Goal: Information Seeking & Learning: Find specific fact

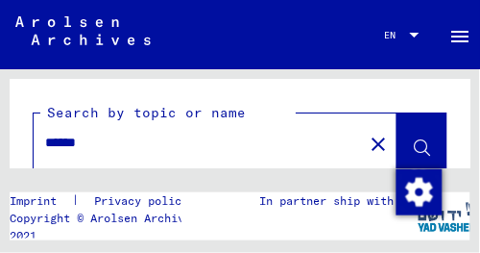
drag, startPoint x: 50, startPoint y: 152, endPoint x: -10, endPoint y: 157, distance: 59.8
click at [0, 157] on html "Search Explore archive Donate Newsletter Help Contact About us Suchen Archiv er…" at bounding box center [240, 126] width 480 height 253
type input "******"
click at [416, 137] on span at bounding box center [422, 145] width 16 height 20
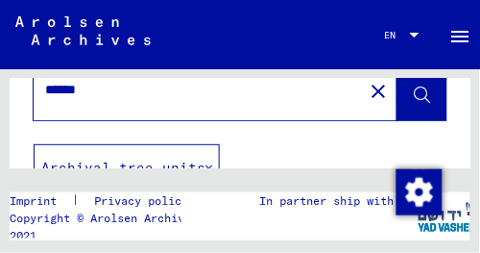
scroll to position [47, 0]
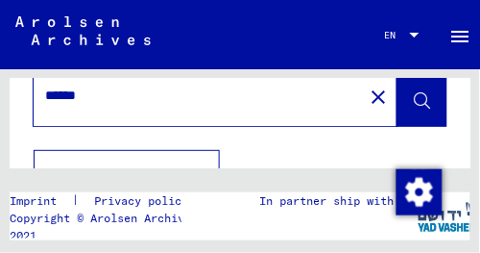
click at [414, 95] on icon at bounding box center [422, 101] width 16 height 16
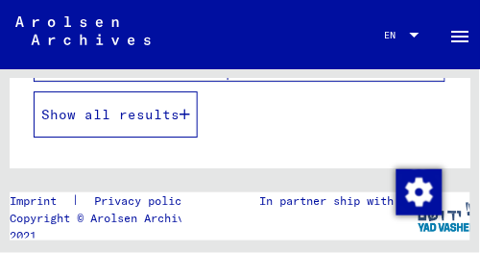
scroll to position [508, 0]
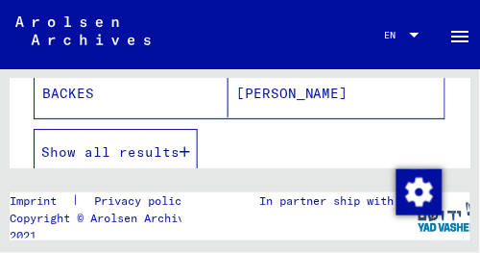
click at [169, 150] on span "Show all results" at bounding box center [110, 151] width 138 height 17
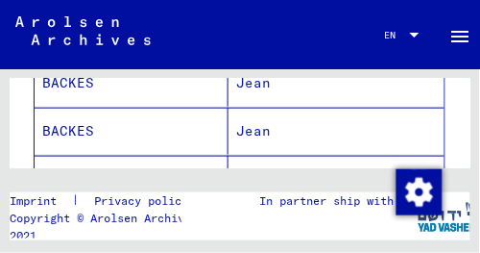
scroll to position [1461, 0]
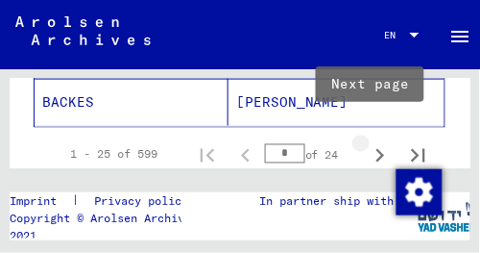
click at [370, 145] on icon "Next page" at bounding box center [380, 155] width 27 height 27
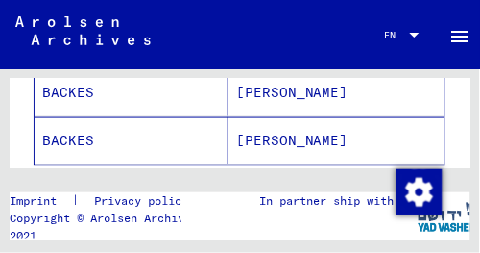
scroll to position [1499, 0]
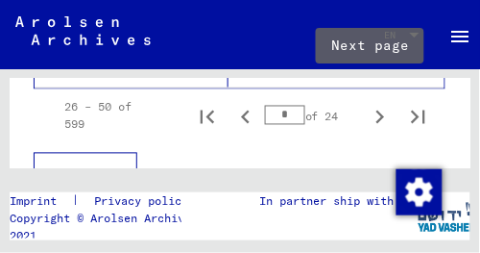
click at [377, 111] on icon "Next page" at bounding box center [381, 117] width 9 height 13
click at [369, 106] on icon "Next page" at bounding box center [380, 117] width 27 height 27
click at [377, 111] on icon "Next page" at bounding box center [381, 117] width 9 height 13
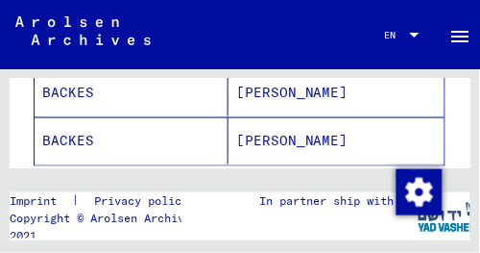
scroll to position [1461, 0]
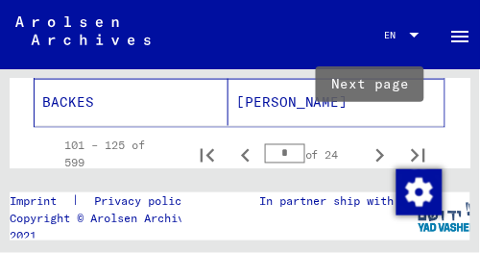
click at [369, 145] on icon "Next page" at bounding box center [380, 155] width 27 height 27
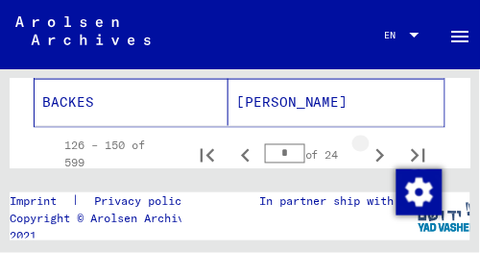
click at [377, 149] on icon "Next page" at bounding box center [381, 155] width 9 height 13
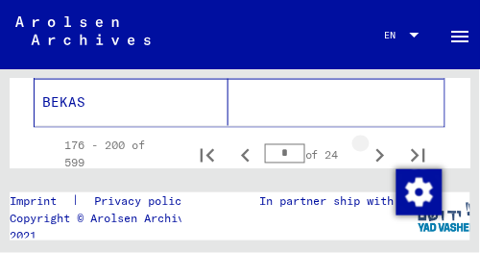
click at [377, 149] on icon "Next page" at bounding box center [381, 155] width 9 height 13
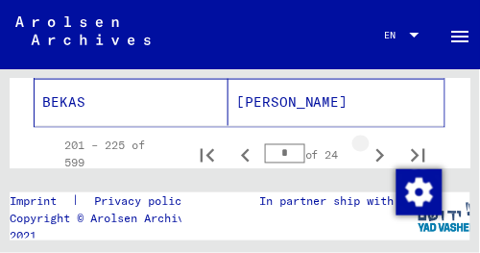
click at [377, 149] on icon "Next page" at bounding box center [381, 155] width 9 height 13
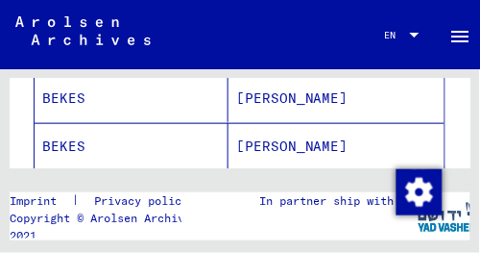
scroll to position [1499, 0]
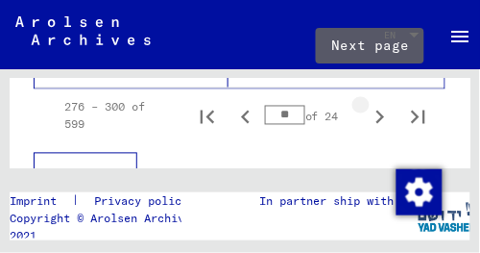
click at [377, 111] on icon "Next page" at bounding box center [381, 117] width 9 height 13
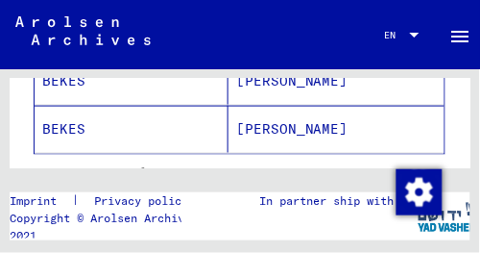
scroll to position [1461, 0]
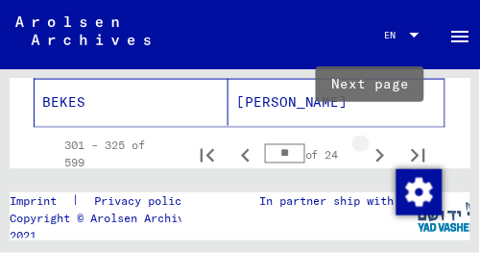
click at [370, 142] on icon "Next page" at bounding box center [380, 155] width 27 height 27
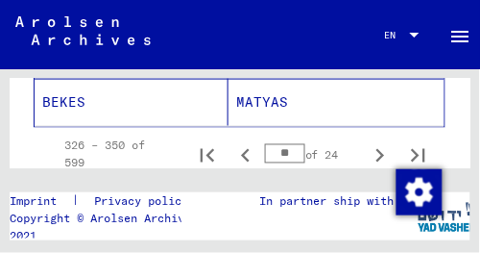
click at [370, 145] on icon "Next page" at bounding box center [380, 155] width 27 height 27
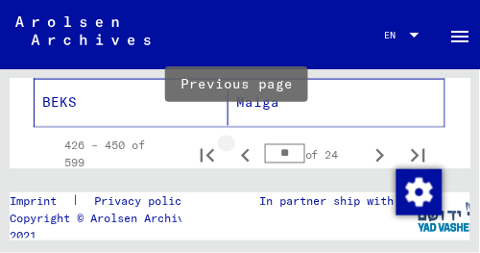
click at [234, 144] on icon "Previous page" at bounding box center [246, 155] width 27 height 27
type input "**"
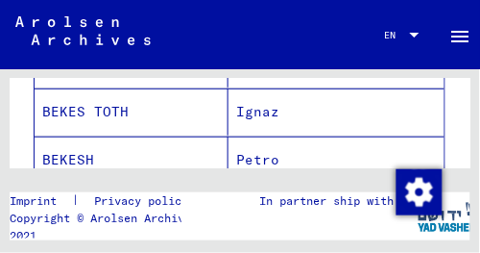
scroll to position [769, 0]
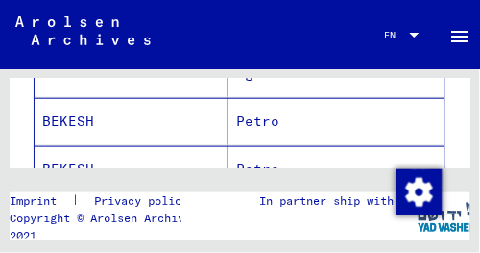
click at [259, 118] on mat-cell "Petro" at bounding box center [337, 121] width 216 height 47
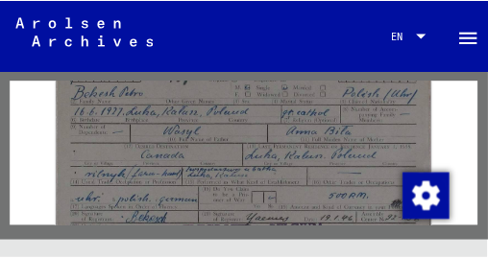
scroll to position [423, 0]
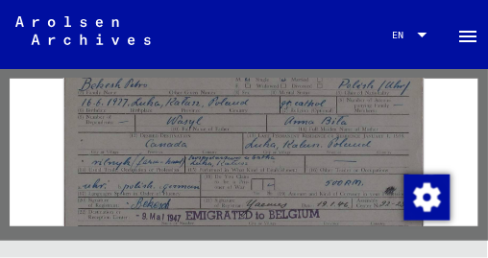
click at [271, 43] on mat-toolbar "Suchen Archiv erkunden Detailfragen/-infos zu den Dokumenten? Stelle hier einen…" at bounding box center [244, 34] width 488 height 69
